Goal: Task Accomplishment & Management: Use online tool/utility

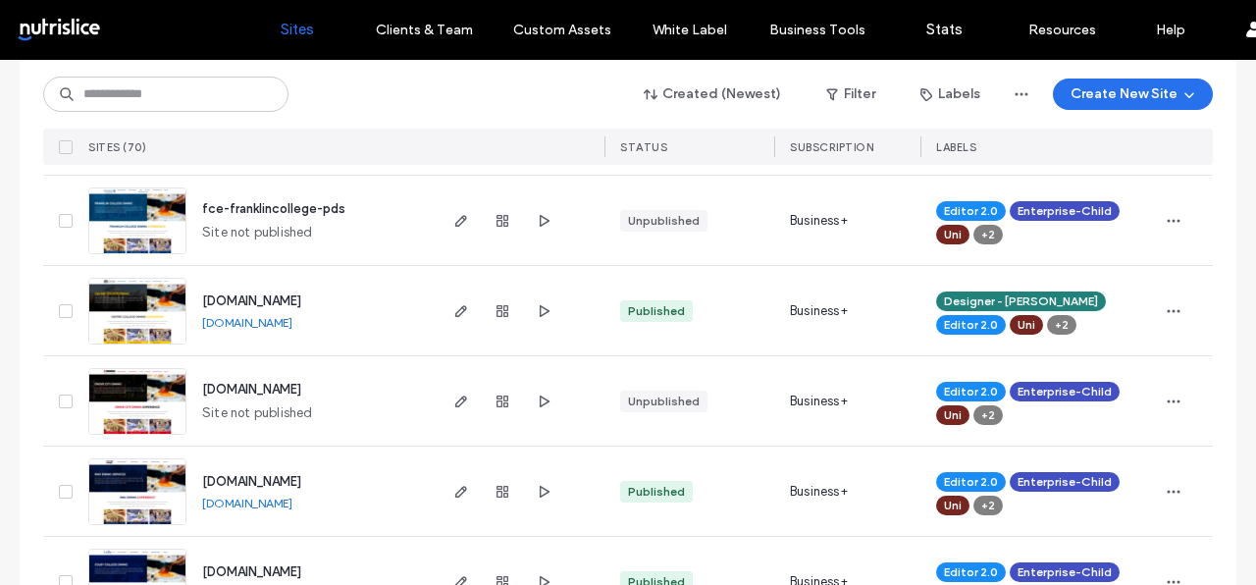
scroll to position [1647, 0]
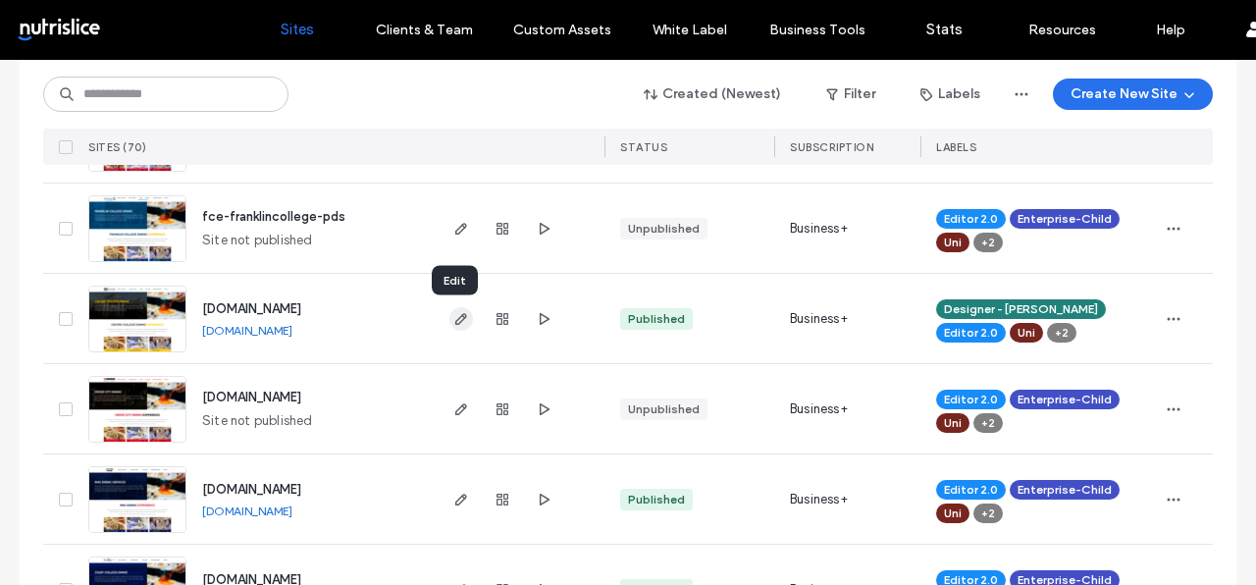
click at [454, 322] on icon "button" at bounding box center [461, 319] width 16 height 16
click at [272, 335] on link "[DOMAIN_NAME]" at bounding box center [247, 330] width 90 height 15
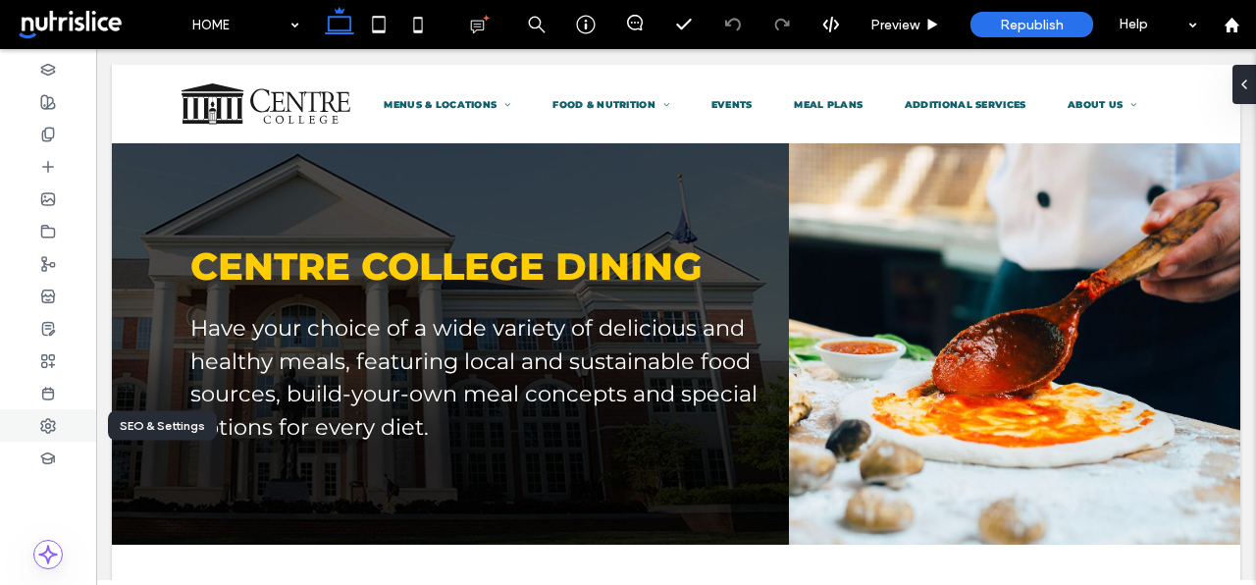
click at [49, 423] on use at bounding box center [48, 426] width 14 height 14
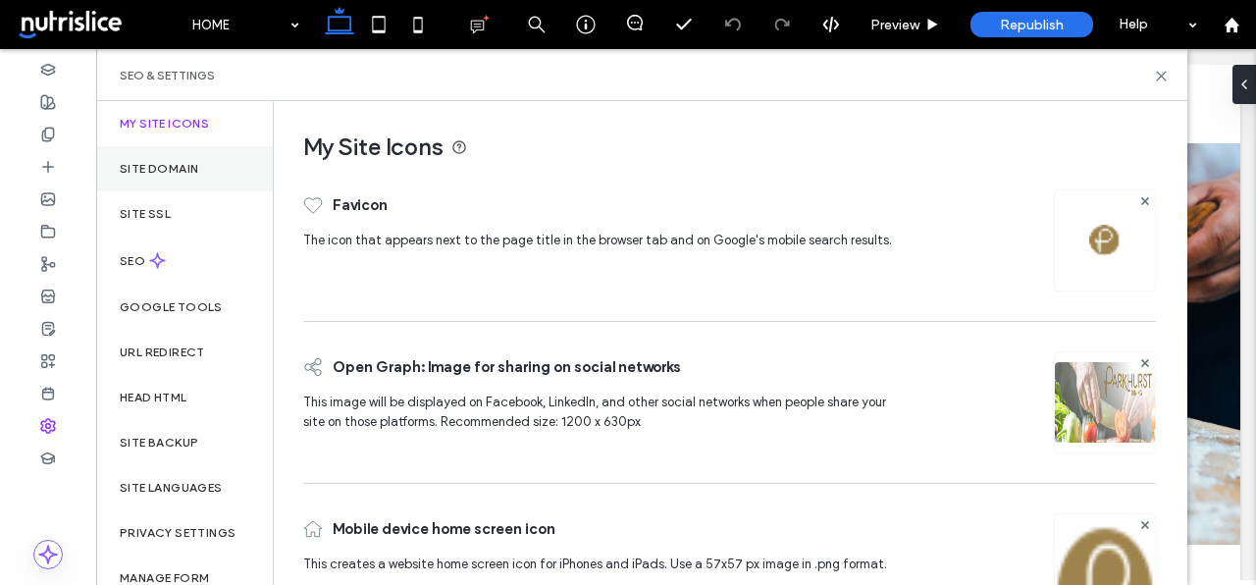
click at [173, 166] on label "Site Domain" at bounding box center [159, 169] width 78 height 14
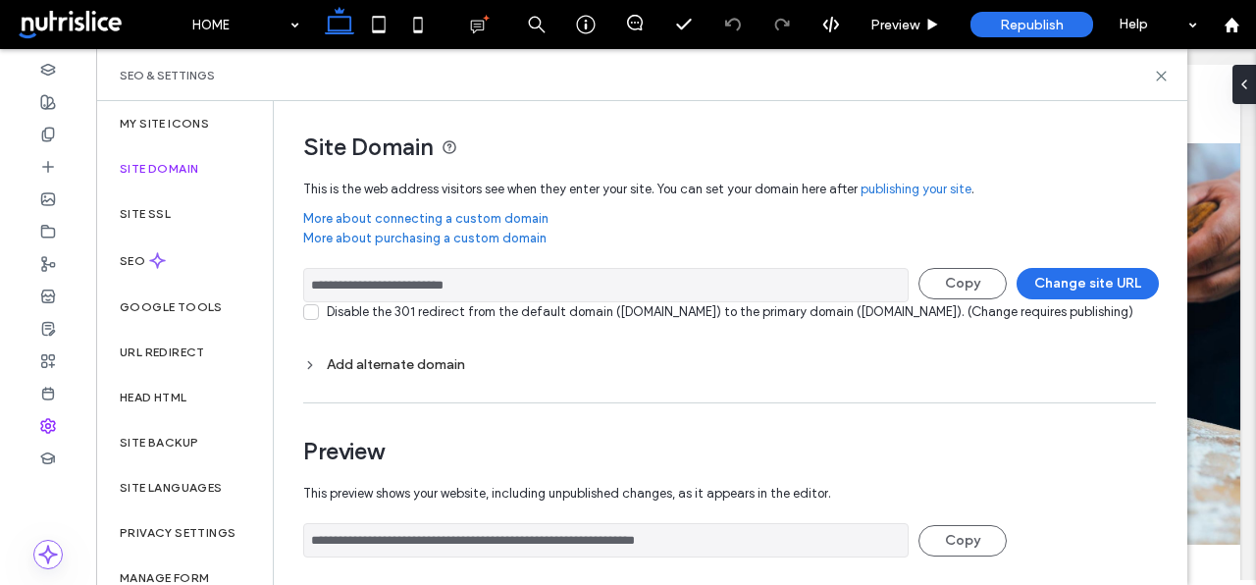
scroll to position [158, 0]
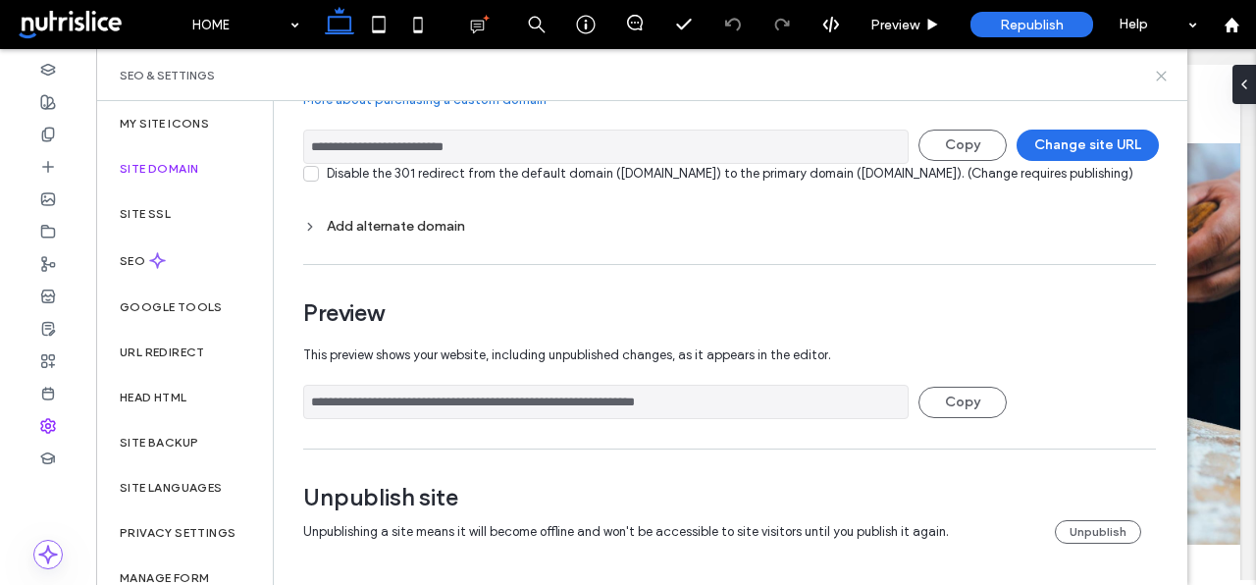
click at [1162, 77] on use at bounding box center [1161, 76] width 9 height 9
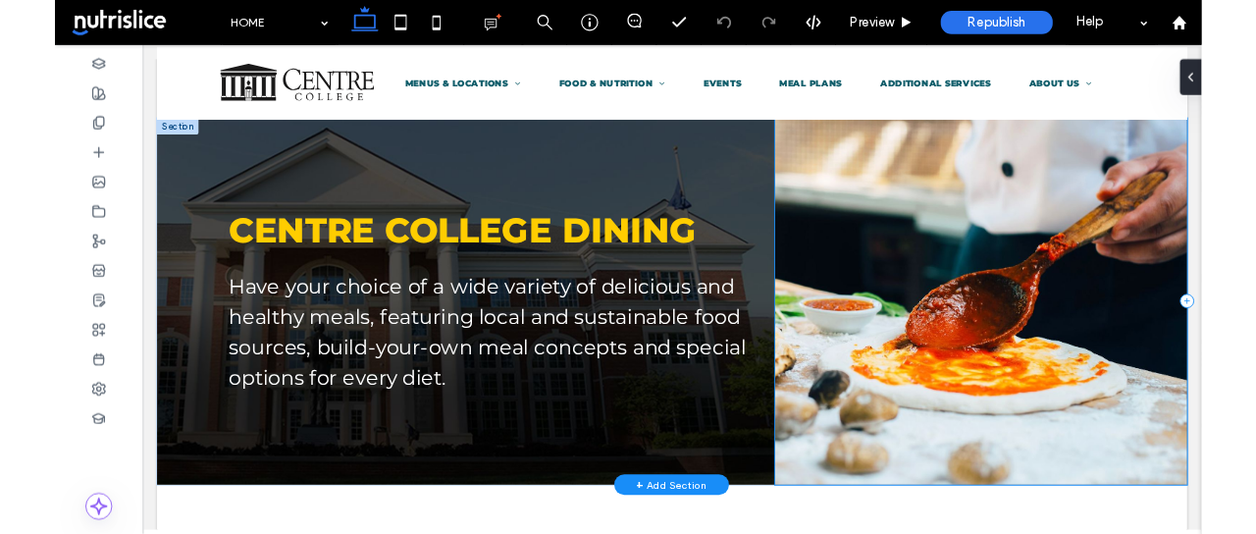
scroll to position [0, 0]
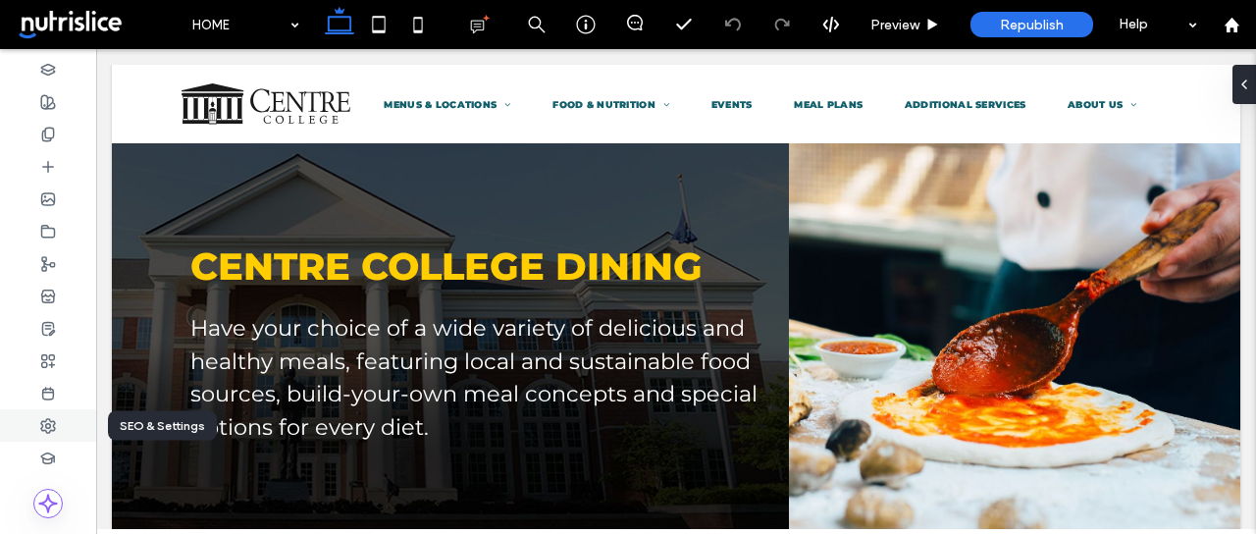
click at [48, 427] on use at bounding box center [48, 426] width 14 height 14
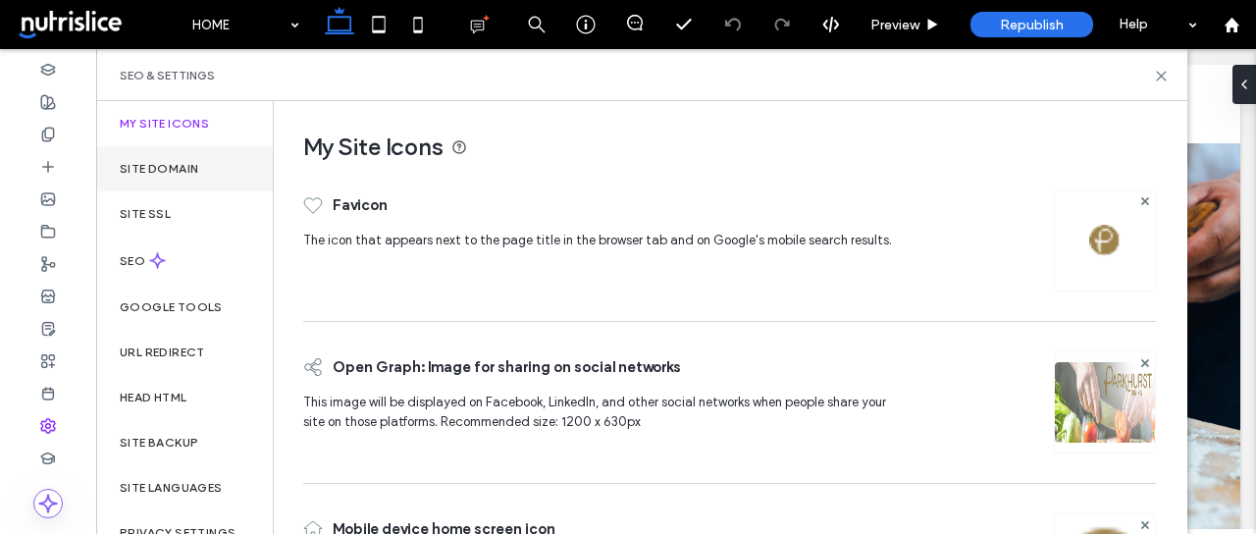
click at [174, 160] on div "Site Domain" at bounding box center [184, 168] width 177 height 45
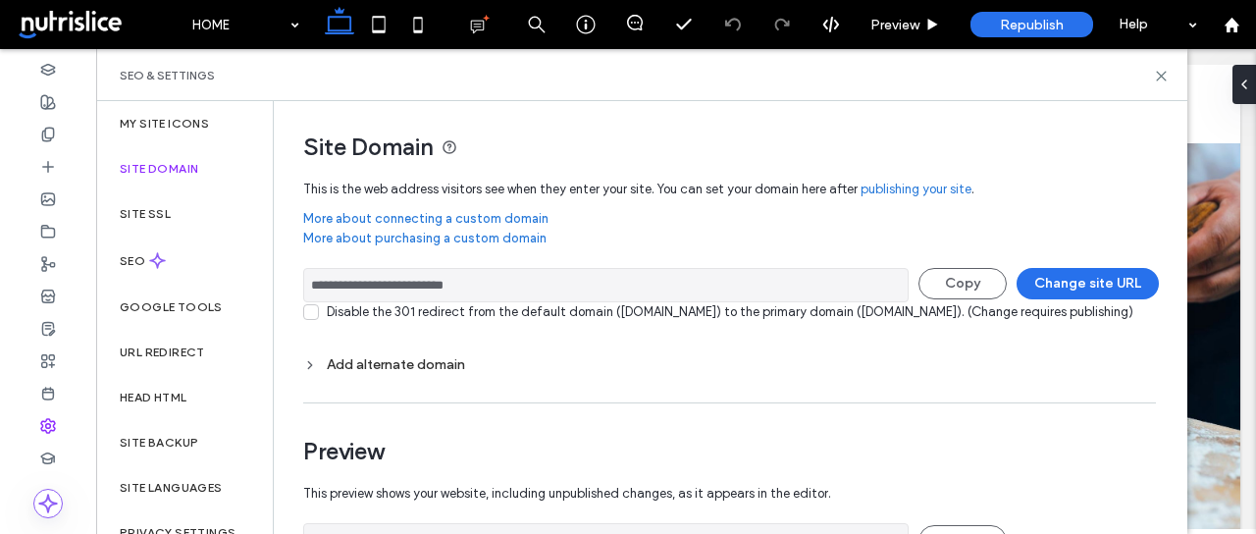
scroll to position [209, 0]
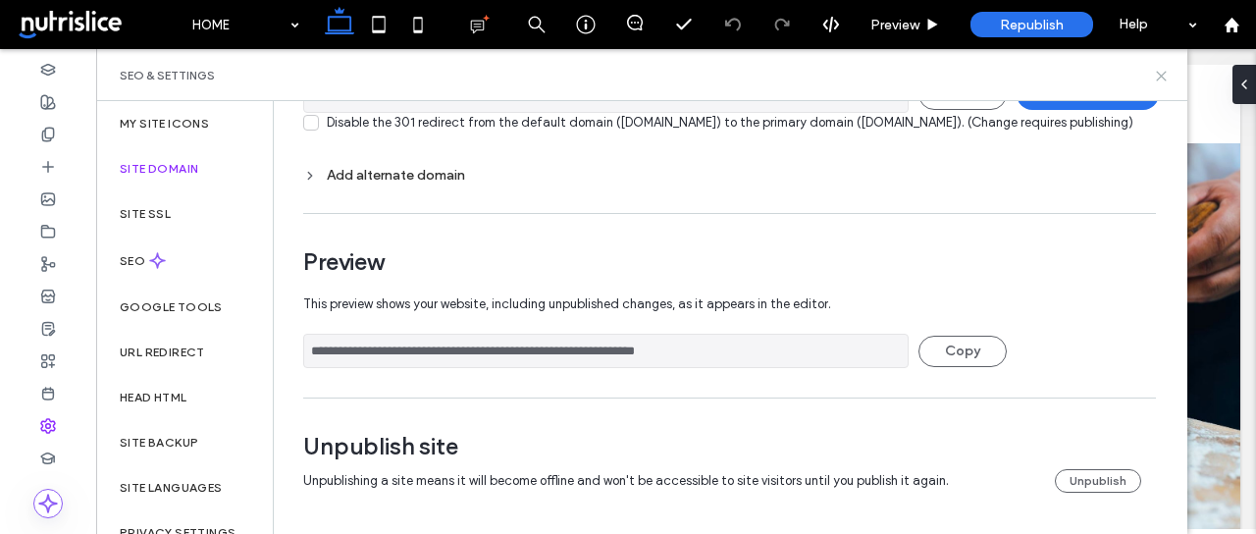
click at [1161, 71] on icon at bounding box center [1161, 76] width 15 height 15
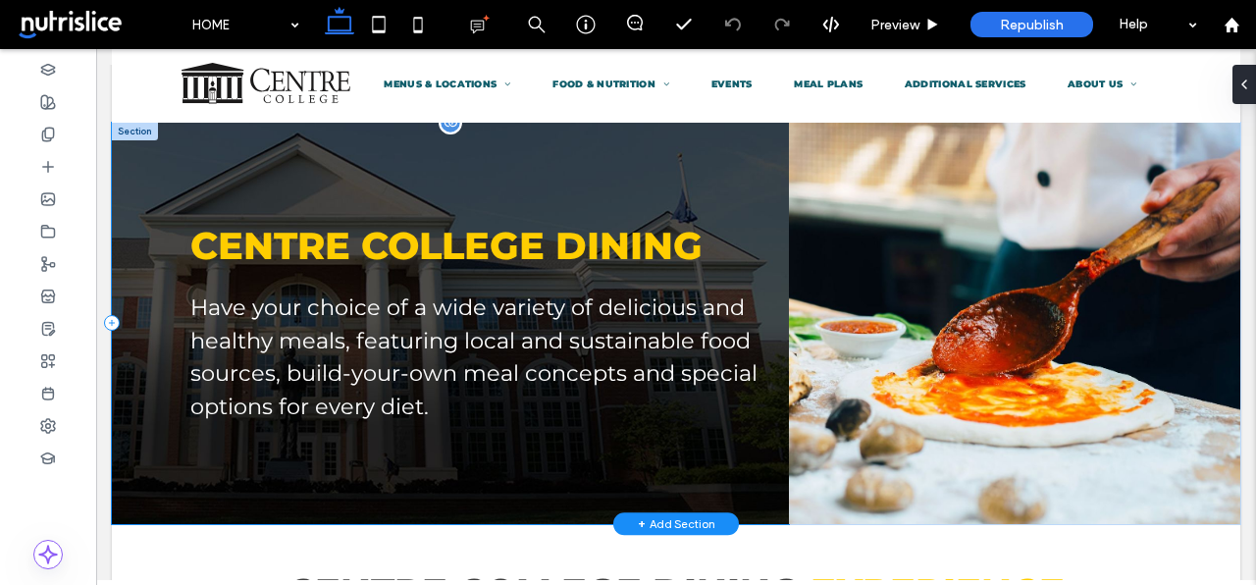
scroll to position [23, 0]
